Goal: Complete application form: Complete application form

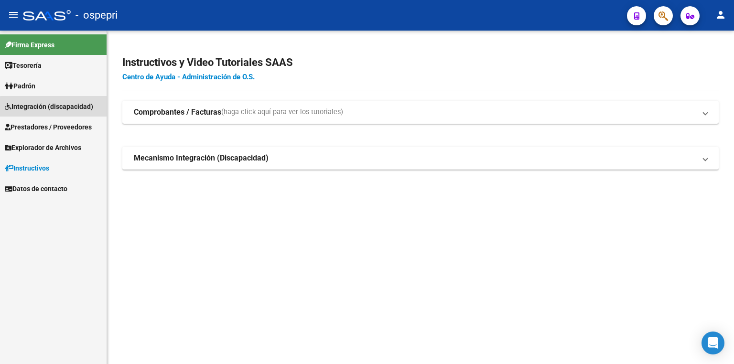
click at [65, 108] on span "Integración (discapacidad)" at bounding box center [49, 106] width 88 height 11
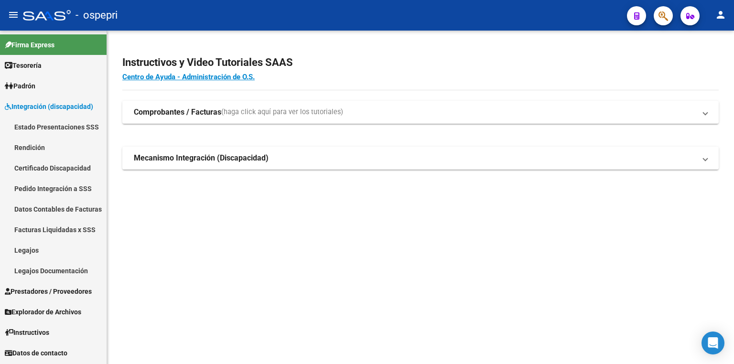
click at [44, 256] on link "Legajos" at bounding box center [53, 250] width 107 height 21
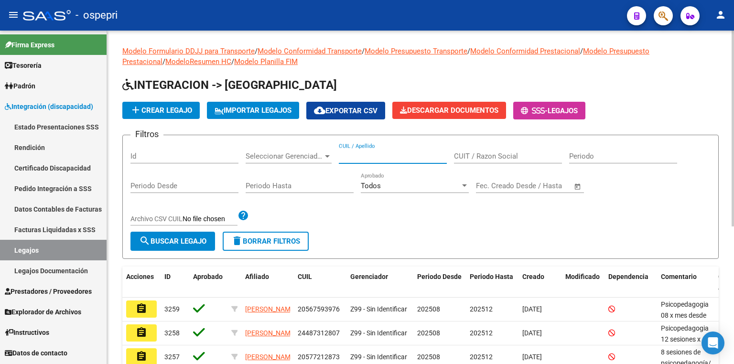
click at [359, 156] on input "CUIL / Apellido" at bounding box center [393, 156] width 108 height 9
paste input "34960808"
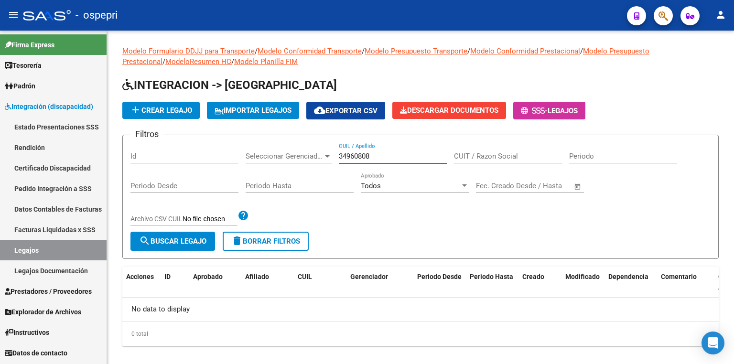
type input "34960808"
click at [53, 164] on link "Certificado Discapacidad" at bounding box center [53, 168] width 107 height 21
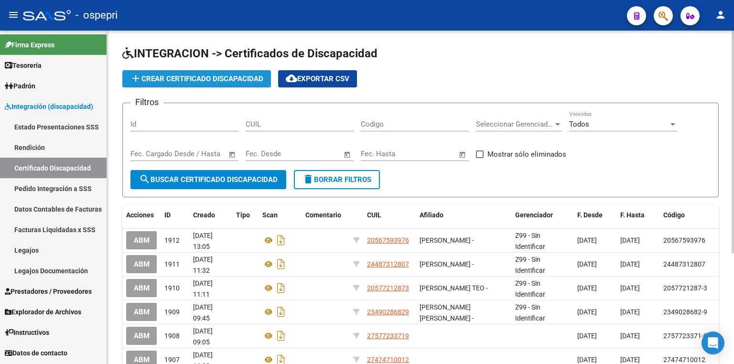
click at [222, 77] on span "add Crear Certificado Discapacidad" at bounding box center [196, 79] width 133 height 9
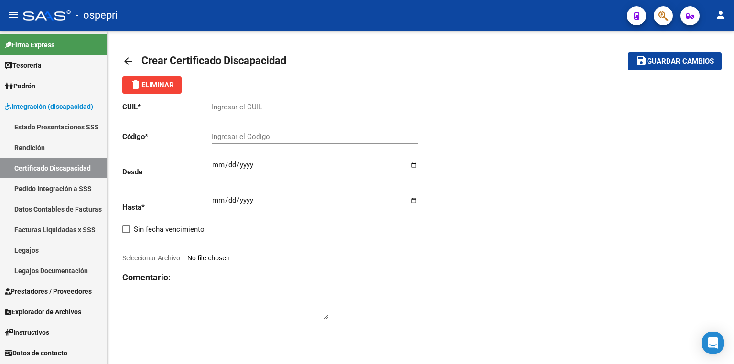
click at [265, 107] on input "Ingresar el CUIL" at bounding box center [315, 107] width 206 height 9
paste input "20-34960808-2"
type input "20-34960808-2"
click at [249, 138] on input "Ingresar el Codigo" at bounding box center [315, 136] width 206 height 9
paste input "20-34960808-2"
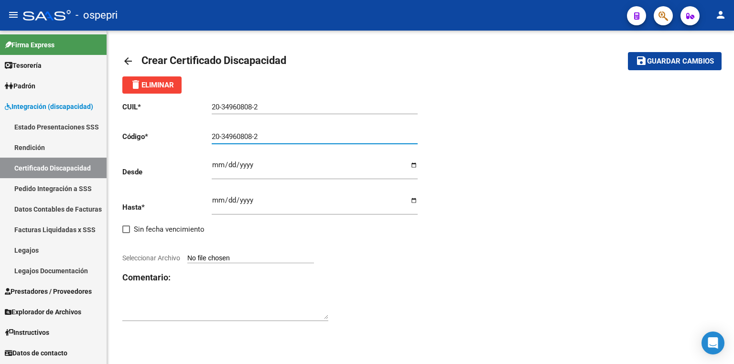
type input "20-34960808-2"
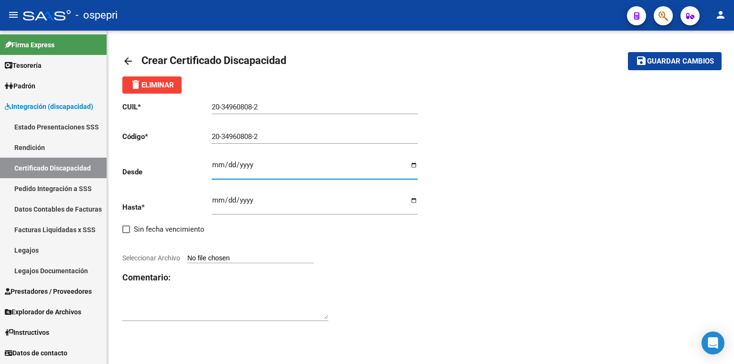
click at [214, 165] on input "Ingresar fec. Desde" at bounding box center [315, 168] width 206 height 15
type input "[DATE]"
click at [216, 200] on input "Ingresar fec. Hasta" at bounding box center [315, 203] width 206 height 15
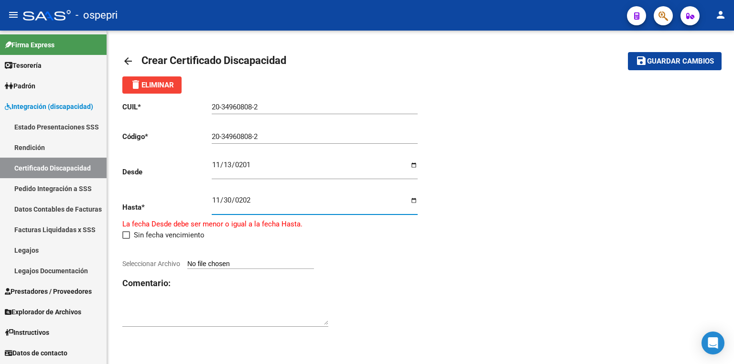
type input "[DATE]"
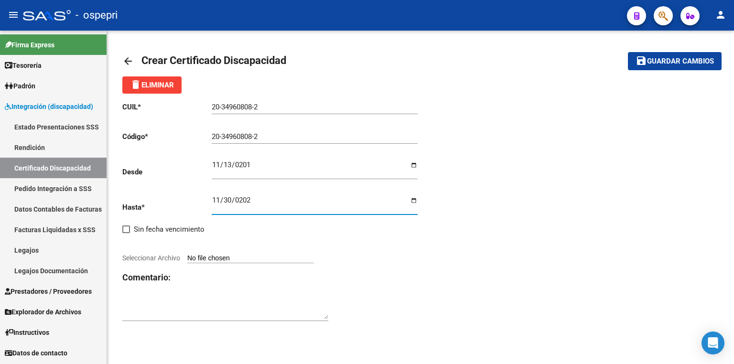
click at [244, 258] on input "Seleccionar Archivo" at bounding box center [250, 258] width 127 height 9
type input "C:\fakepath\prorroga.jpg"
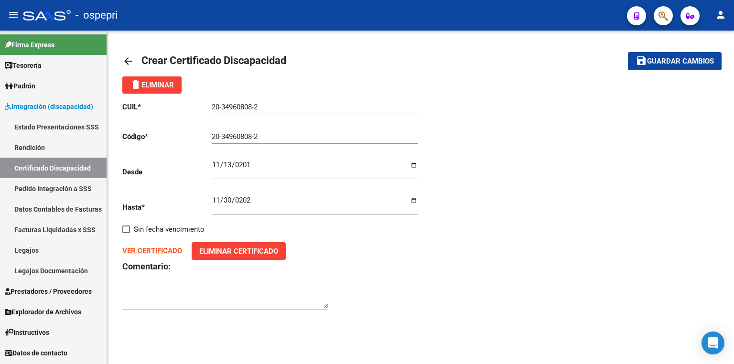
click at [677, 60] on span "Guardar cambios" at bounding box center [680, 61] width 67 height 9
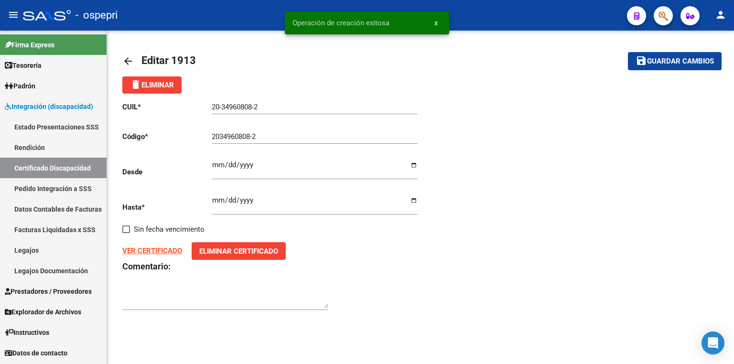
click at [47, 251] on link "Legajos" at bounding box center [53, 250] width 107 height 21
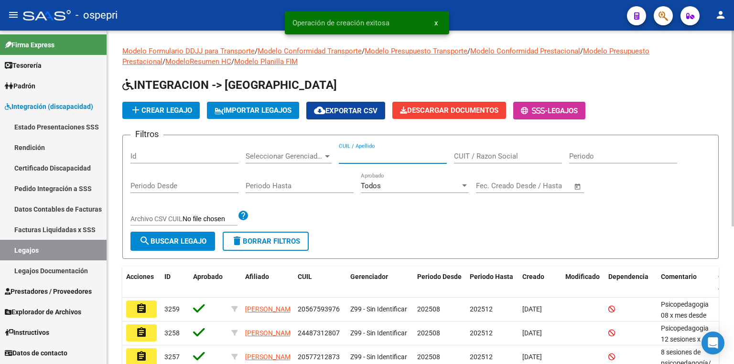
click at [389, 153] on input "CUIL / Apellido" at bounding box center [393, 156] width 108 height 9
paste input "20-34960808-2"
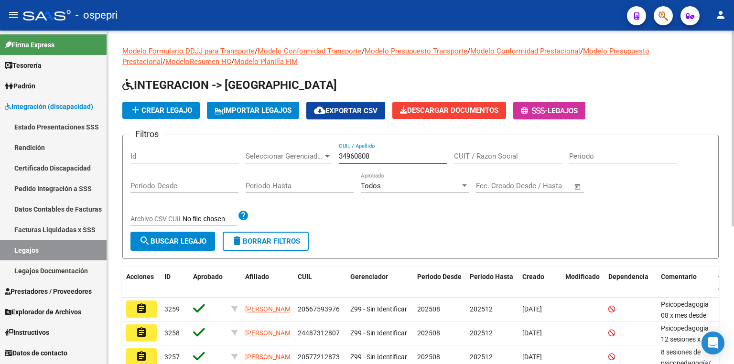
type input "34960808"
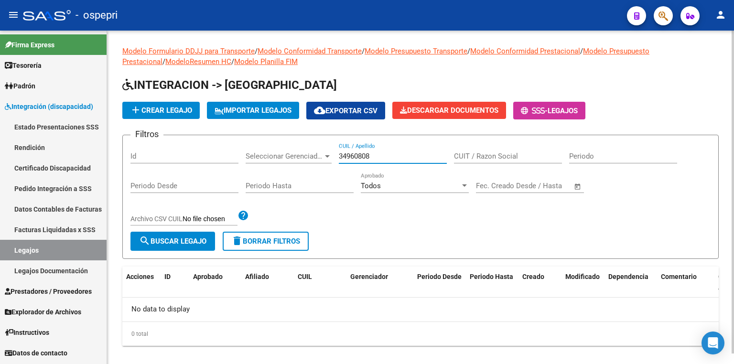
click at [387, 158] on input "34960808" at bounding box center [393, 156] width 108 height 9
